Goal: Use online tool/utility

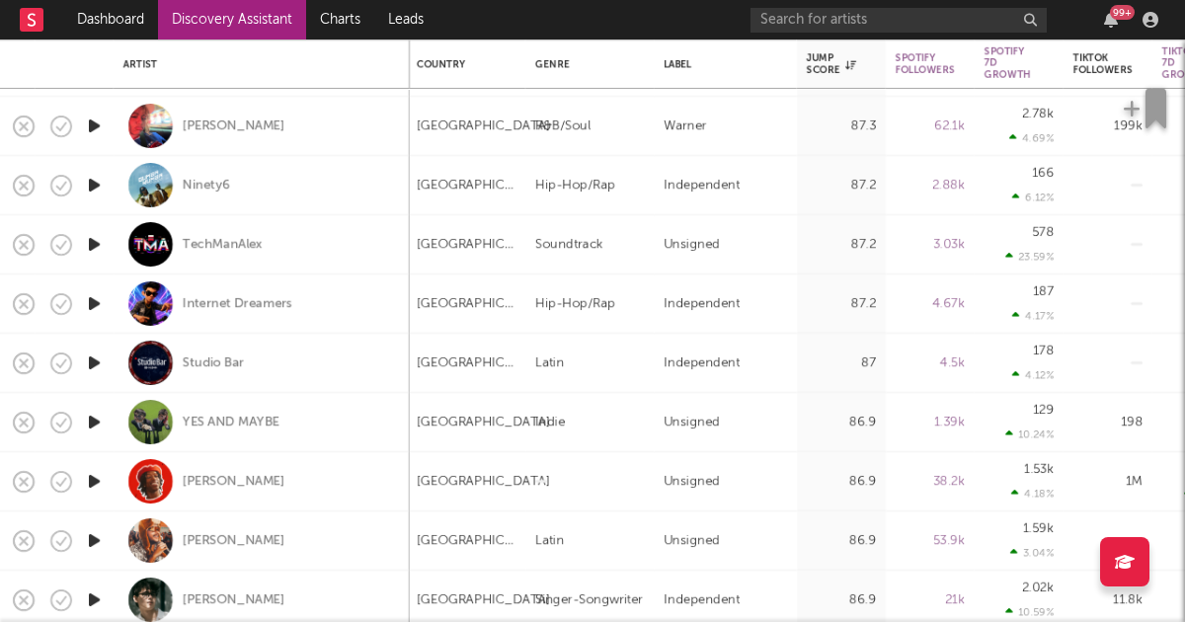
click at [232, 24] on link "Discovery Assistant" at bounding box center [232, 19] width 148 height 39
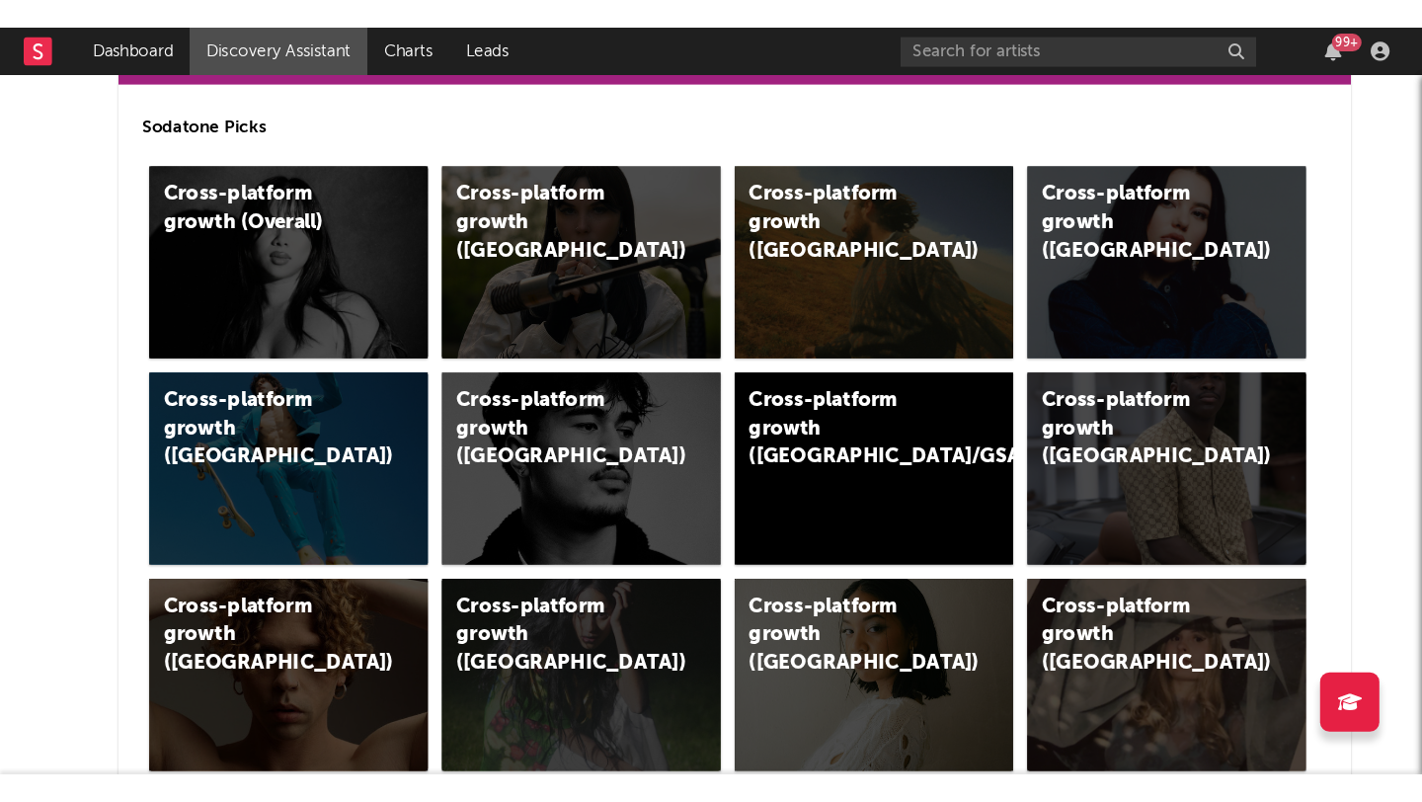
scroll to position [504, 0]
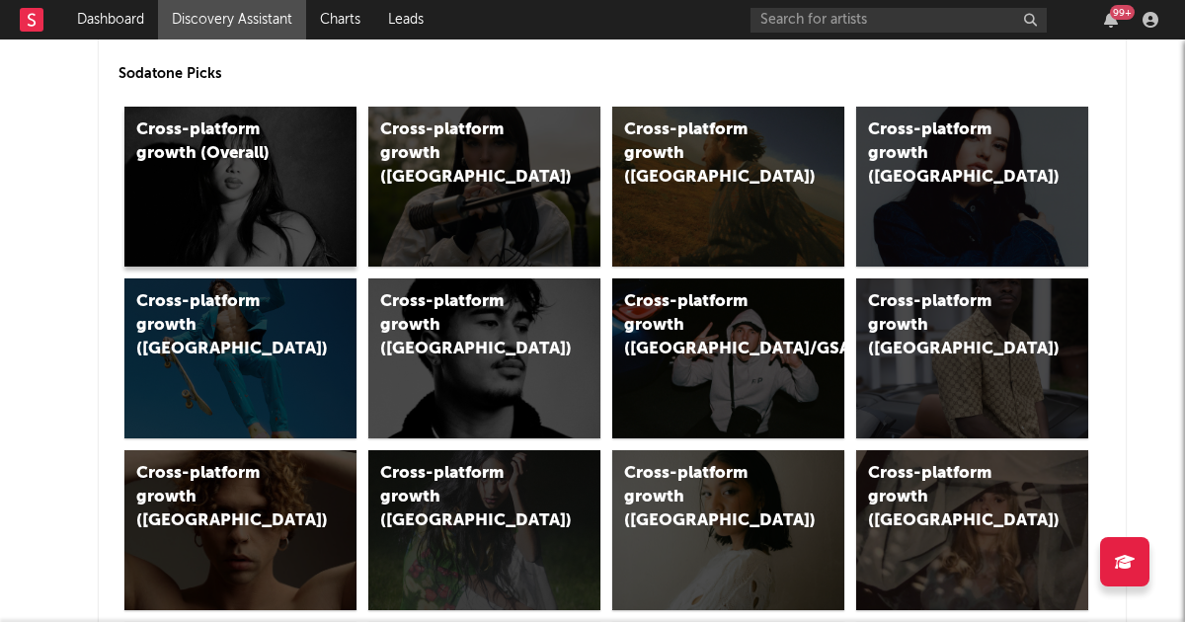
click at [312, 180] on div "Cross-platform growth (Overall)" at bounding box center [240, 187] width 232 height 160
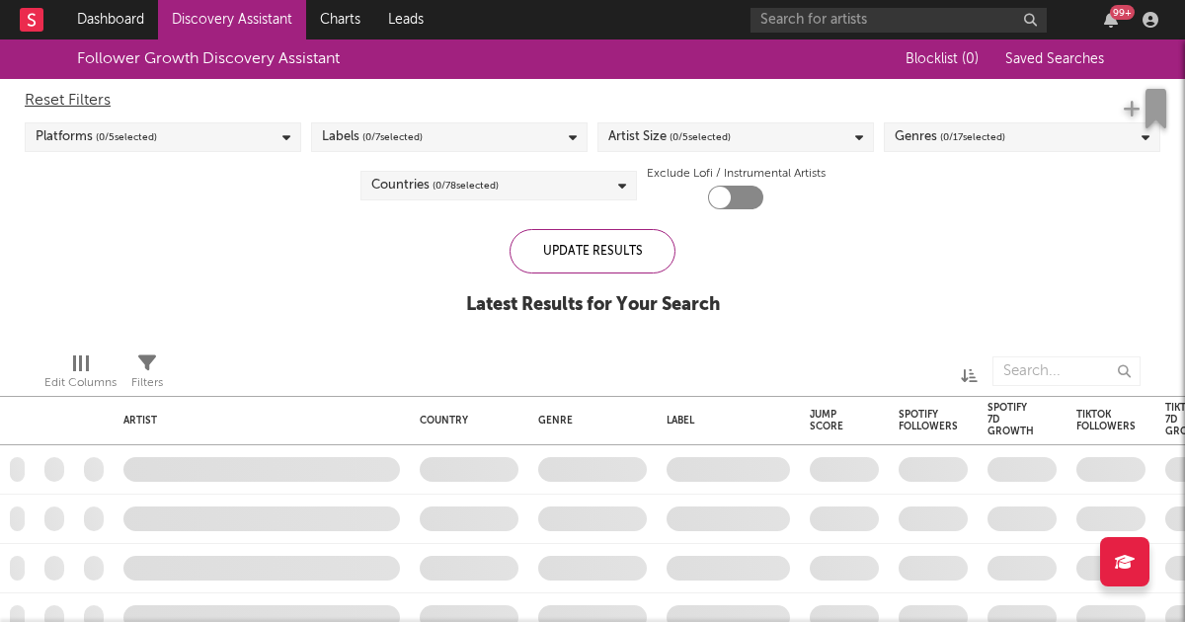
checkbox input "true"
